Goal: Transaction & Acquisition: Purchase product/service

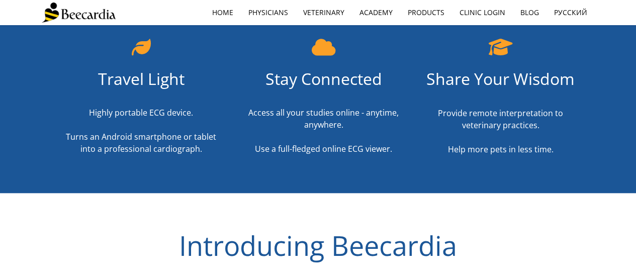
scroll to position [338, 0]
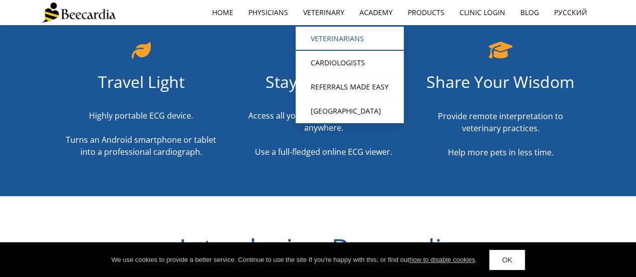
click at [349, 32] on link "Veterinarians" at bounding box center [350, 39] width 108 height 24
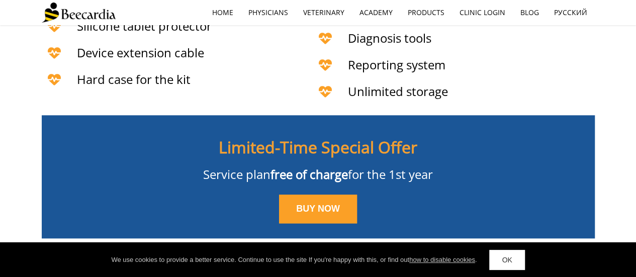
scroll to position [2410, 0]
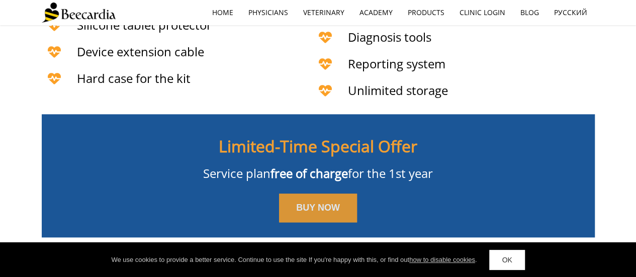
click at [335, 203] on span "BUY NOW" at bounding box center [318, 208] width 44 height 10
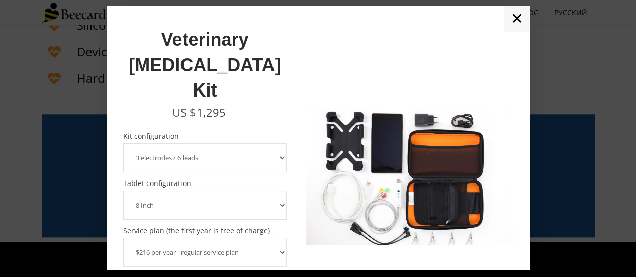
click at [275, 143] on select "3 electrodes / 6 leads 5 electrodes / 7 leads" at bounding box center [205, 157] width 164 height 29
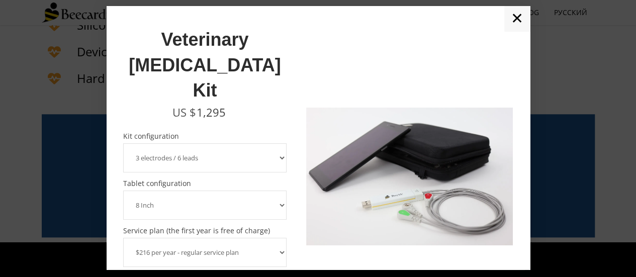
click at [123, 143] on select "3 electrodes / 6 leads 5 electrodes / 7 leads" at bounding box center [205, 157] width 164 height 29
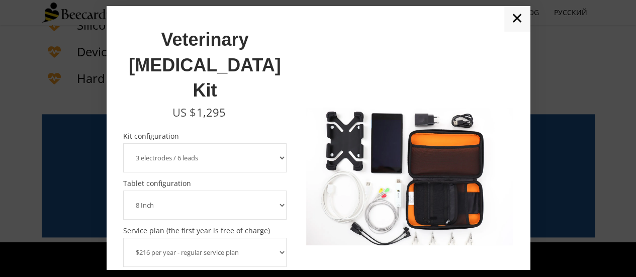
click at [270, 143] on select "3 electrodes / 6 leads 5 electrodes / 7 leads" at bounding box center [205, 157] width 164 height 29
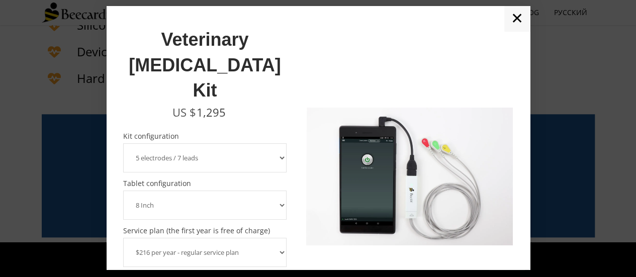
click at [123, 143] on select "3 electrodes / 6 leads 5 electrodes / 7 leads" at bounding box center [205, 157] width 164 height 29
click at [271, 143] on select "3 electrodes / 6 leads 5 electrodes / 7 leads" at bounding box center [205, 157] width 164 height 29
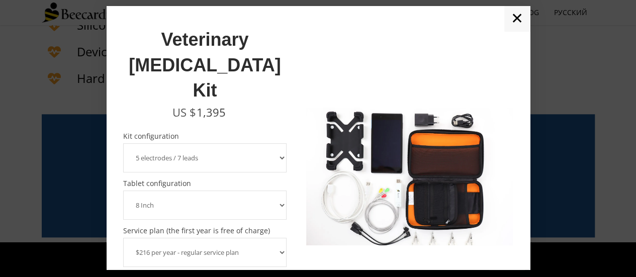
select select "3 electrodes / 6 leads"
click at [123, 143] on select "3 electrodes / 6 leads 5 electrodes / 7 leads" at bounding box center [205, 157] width 164 height 29
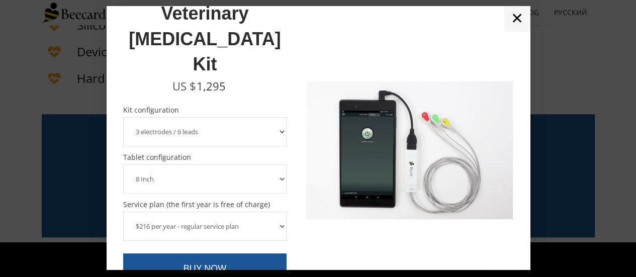
scroll to position [27, 0]
click at [210, 164] on select "8 Inch 10 Inch" at bounding box center [205, 178] width 164 height 29
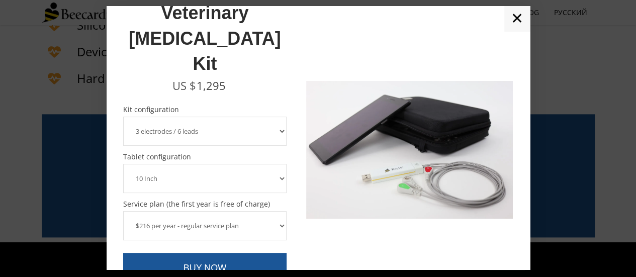
click at [123, 164] on select "8 Inch 10 Inch" at bounding box center [205, 178] width 164 height 29
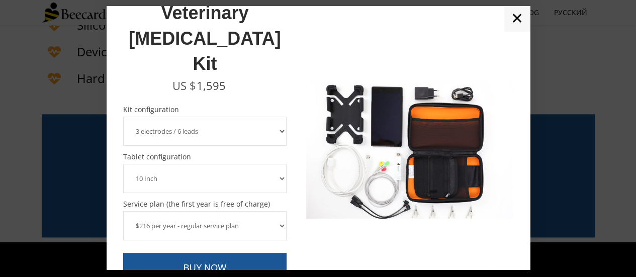
click at [218, 164] on select "8 Inch 10 Inch" at bounding box center [205, 178] width 164 height 29
select select "8 Inch"
click at [123, 164] on select "8 Inch 10 Inch" at bounding box center [205, 178] width 164 height 29
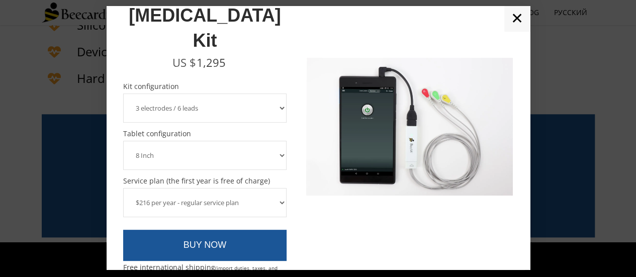
scroll to position [50, 0]
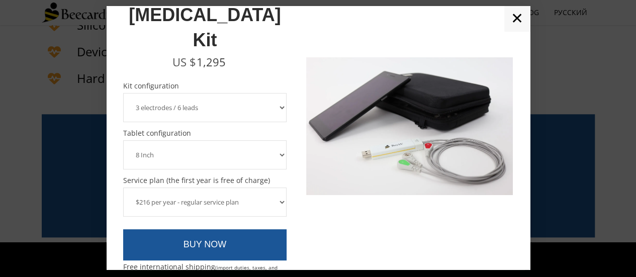
click at [252, 188] on select "$216 per year - regular service plan $120 per year - plan without the device in…" at bounding box center [205, 202] width 164 height 29
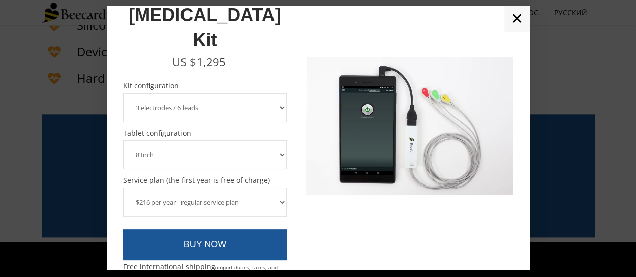
click at [123, 188] on select "$216 per year - regular service plan $120 per year - plan without the device in…" at bounding box center [205, 202] width 164 height 29
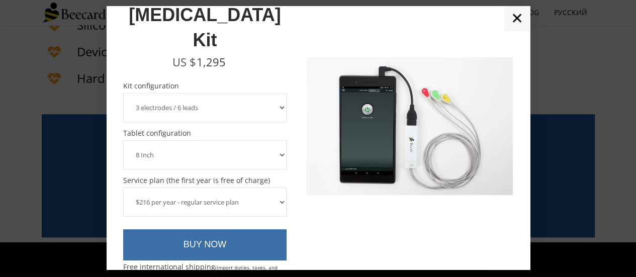
click at [225, 229] on link "BUY NOW" at bounding box center [205, 244] width 164 height 31
